Goal: Task Accomplishment & Management: Complete application form

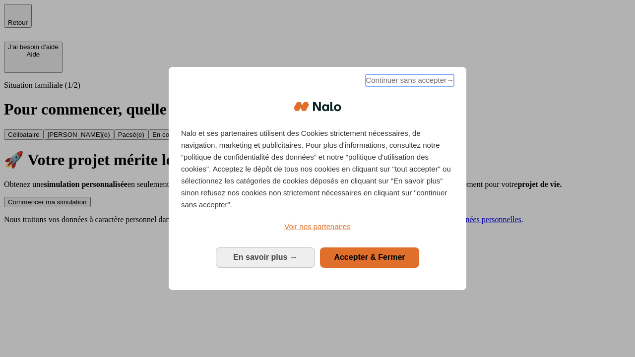
click at [409, 82] on span "Continuer sans accepter →" at bounding box center [409, 80] width 88 height 12
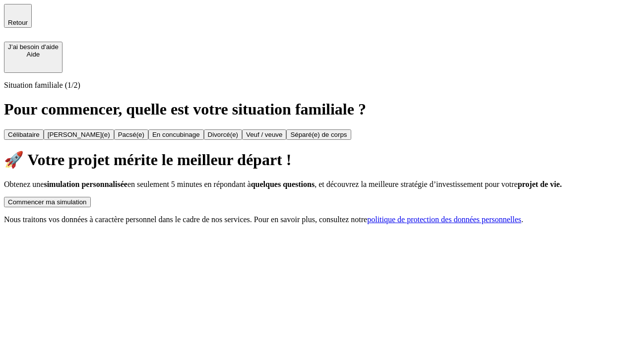
click at [87, 198] on div "Commencer ma simulation" at bounding box center [47, 201] width 79 height 7
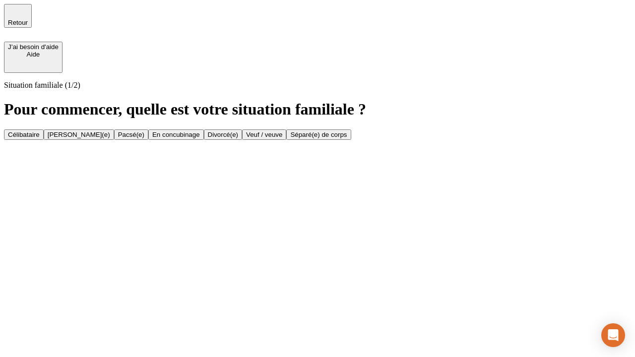
click at [110, 131] on div "[PERSON_NAME](e)" at bounding box center [79, 134] width 62 height 7
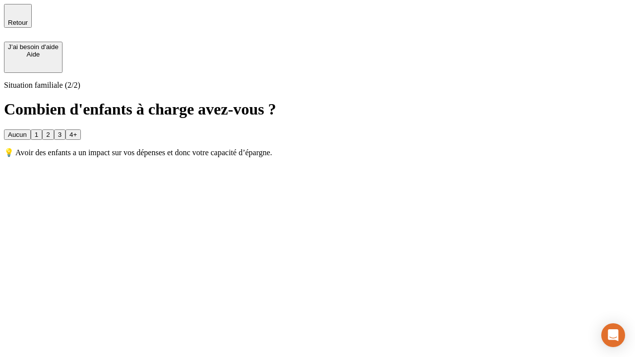
click at [38, 131] on div "1" at bounding box center [36, 134] width 3 height 7
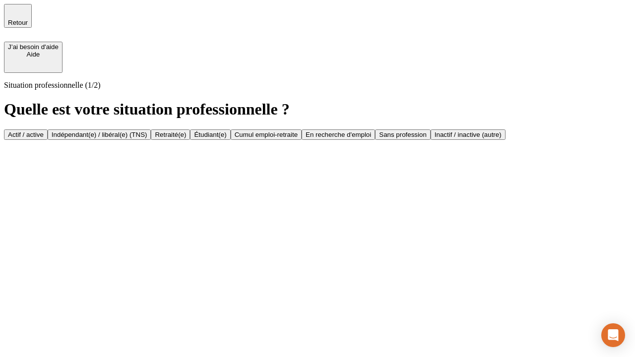
click at [44, 131] on div "Actif / active" at bounding box center [26, 134] width 36 height 7
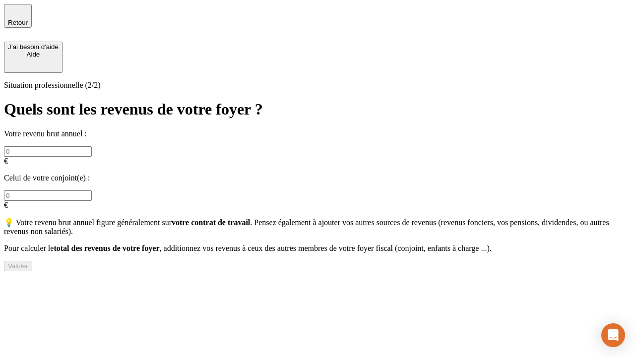
click at [92, 146] on input "text" at bounding box center [48, 151] width 88 height 10
type input "30 000"
click at [92, 190] on input "text" at bounding box center [48, 195] width 88 height 10
type input "40 000"
click at [28, 264] on div "Valider" at bounding box center [18, 265] width 20 height 7
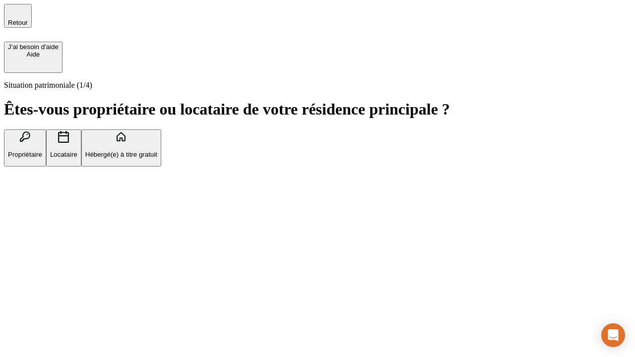
click at [42, 151] on p "Propriétaire" at bounding box center [25, 154] width 34 height 7
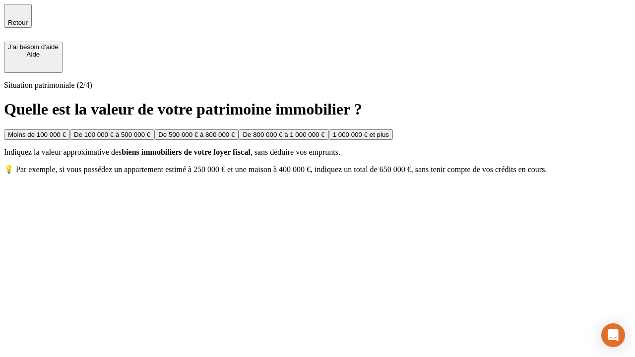
click at [150, 131] on div "De 100 000 € à 500 000 €" at bounding box center [112, 134] width 76 height 7
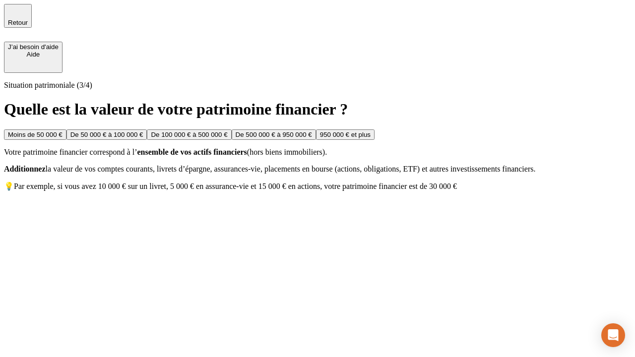
click at [62, 131] on div "Moins de 50 000 €" at bounding box center [35, 134] width 55 height 7
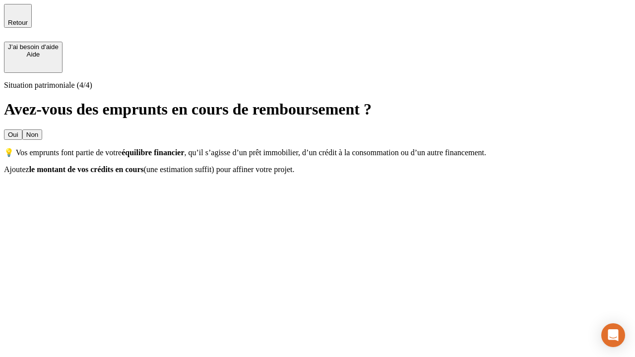
click at [18, 131] on div "Oui" at bounding box center [13, 134] width 10 height 7
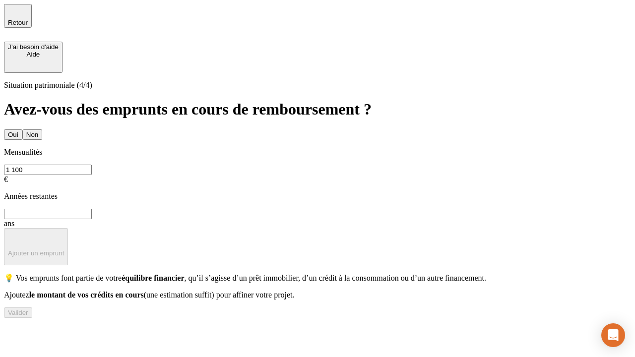
type input "1 100"
type input "20"
click at [28, 316] on div "Valider" at bounding box center [18, 312] width 20 height 7
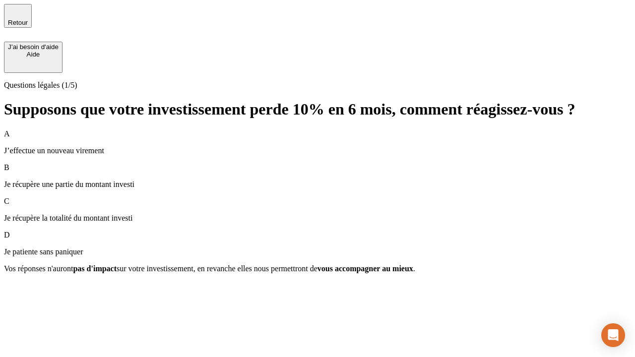
click at [317, 180] on p "Je récupère une partie du montant investi" at bounding box center [317, 184] width 627 height 9
click at [30, 290] on div "Suivant" at bounding box center [19, 286] width 22 height 7
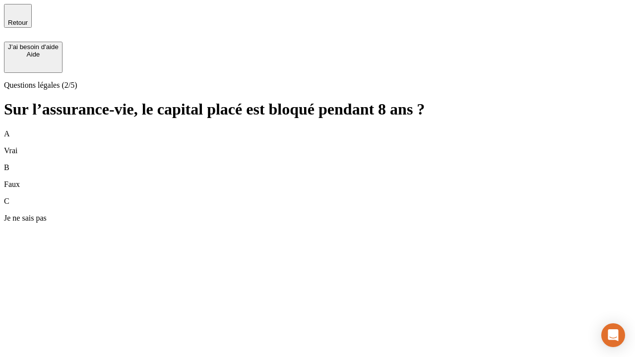
click at [317, 129] on div "A Vrai" at bounding box center [317, 142] width 627 height 26
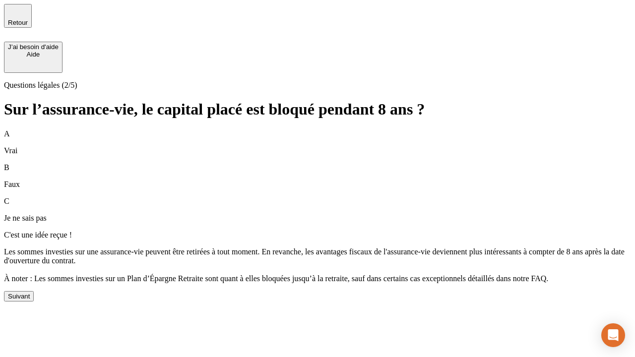
click at [30, 300] on div "Suivant" at bounding box center [19, 296] width 22 height 7
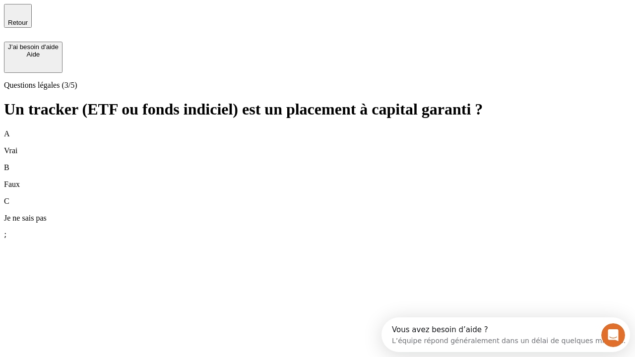
click at [317, 163] on div "B Faux" at bounding box center [317, 176] width 627 height 26
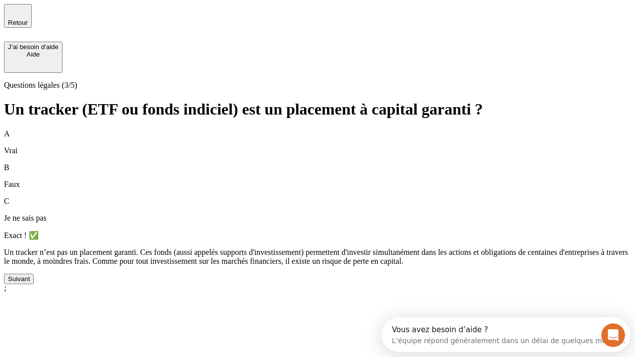
click at [30, 283] on div "Suivant" at bounding box center [19, 278] width 22 height 7
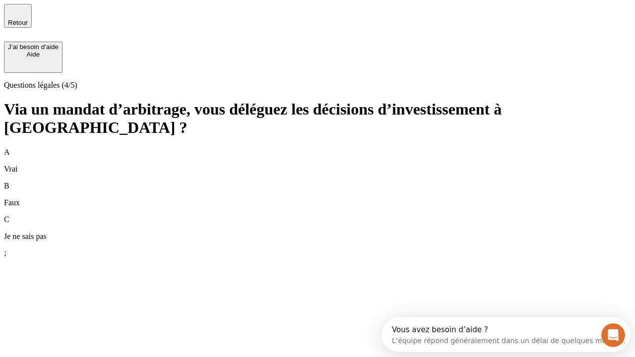
click at [317, 148] on div "A Vrai" at bounding box center [317, 161] width 627 height 26
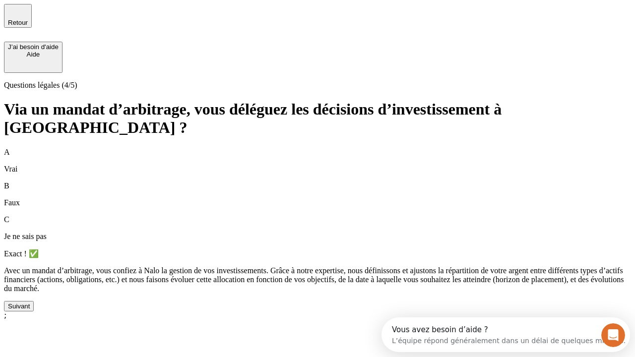
click at [30, 310] on div "Suivant" at bounding box center [19, 305] width 22 height 7
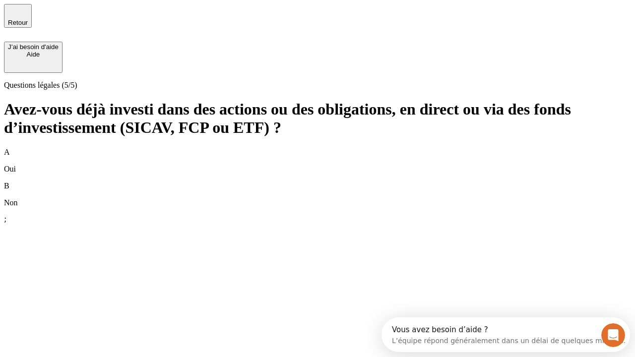
click at [317, 181] on div "B Non" at bounding box center [317, 194] width 627 height 26
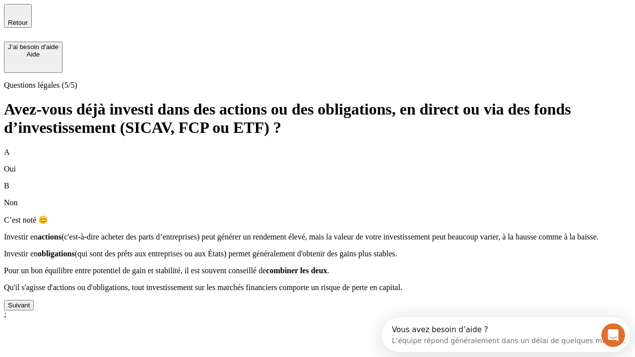
click at [30, 309] on div "Suivant" at bounding box center [19, 305] width 22 height 7
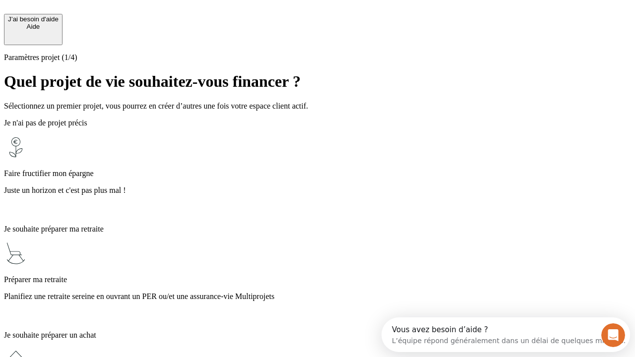
click at [317, 292] on p "Planifiez une retraite sereine en ouvrant un PER ou/et une assurance-vie Multip…" at bounding box center [317, 296] width 627 height 9
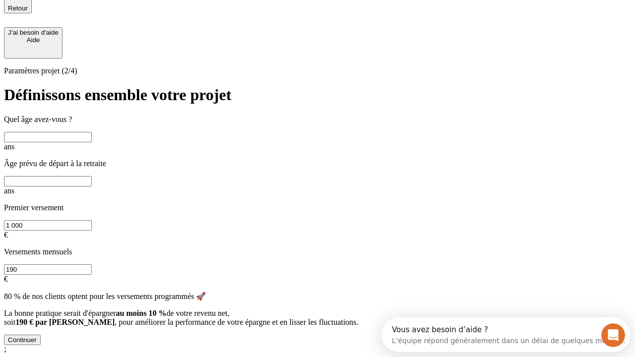
scroll to position [9, 0]
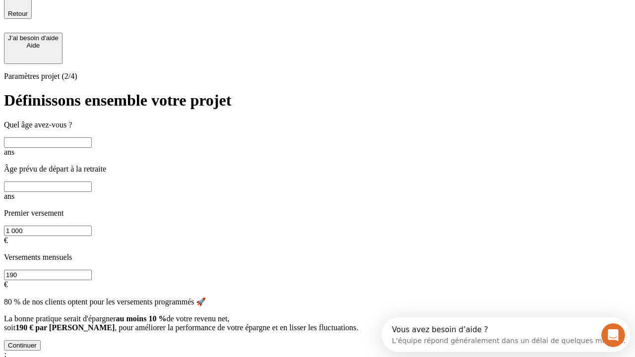
click at [92, 137] on input "text" at bounding box center [48, 142] width 88 height 10
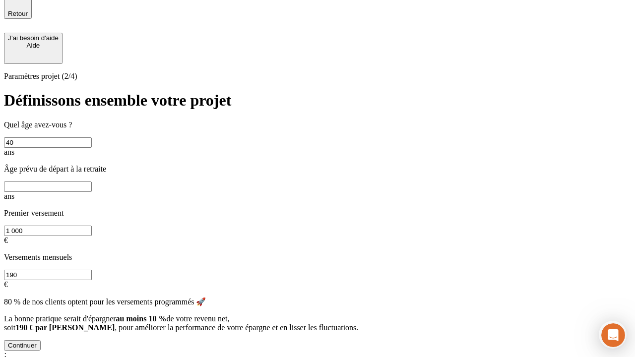
type input "40"
click at [92, 181] on input "text" at bounding box center [48, 186] width 88 height 10
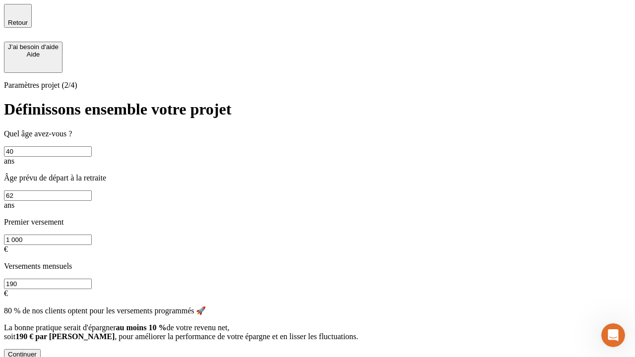
type input "62"
click at [92, 235] on input "1 000" at bounding box center [48, 240] width 88 height 10
type input "50 000"
click at [92, 279] on input "190" at bounding box center [48, 284] width 88 height 10
type input "640"
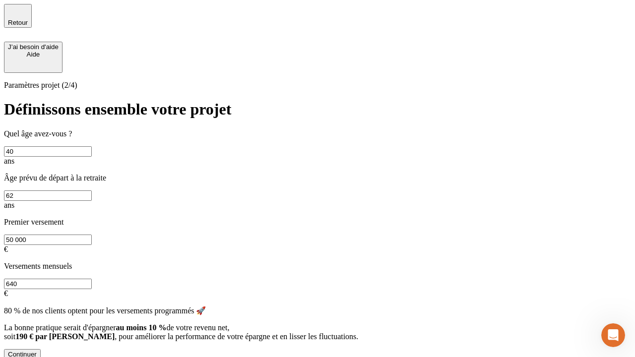
click at [37, 351] on div "Continuer" at bounding box center [22, 354] width 29 height 7
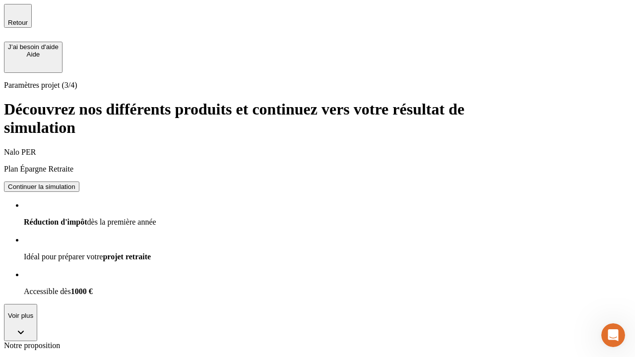
click at [75, 183] on div "Continuer la simulation" at bounding box center [41, 186] width 67 height 7
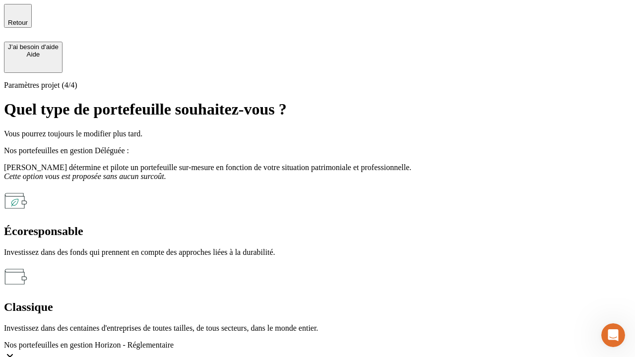
click at [425, 301] on div "Classique" at bounding box center [317, 307] width 627 height 13
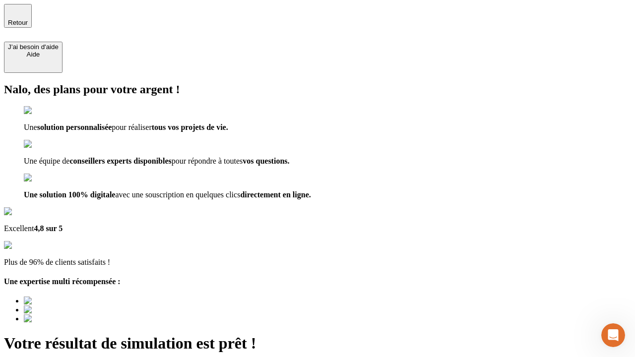
type input "[EMAIL_ADDRESS][DOMAIN_NAME]"
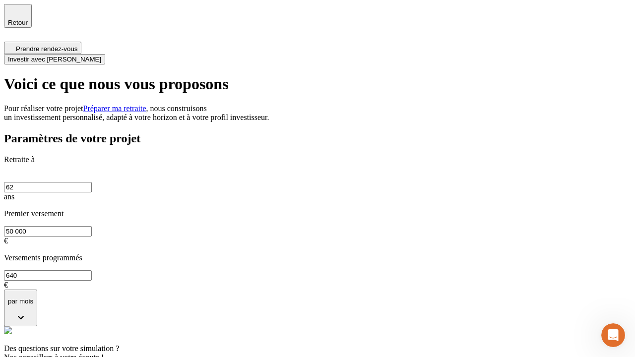
click at [101, 56] on span "Investir avec [PERSON_NAME]" at bounding box center [54, 59] width 93 height 7
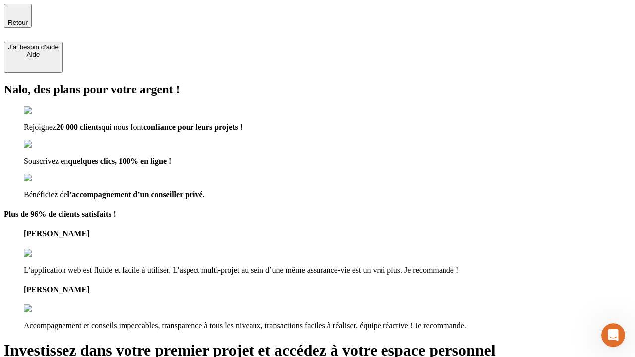
type input "[EMAIL_ADDRESS][DOMAIN_NAME]"
